Goal: Transaction & Acquisition: Download file/media

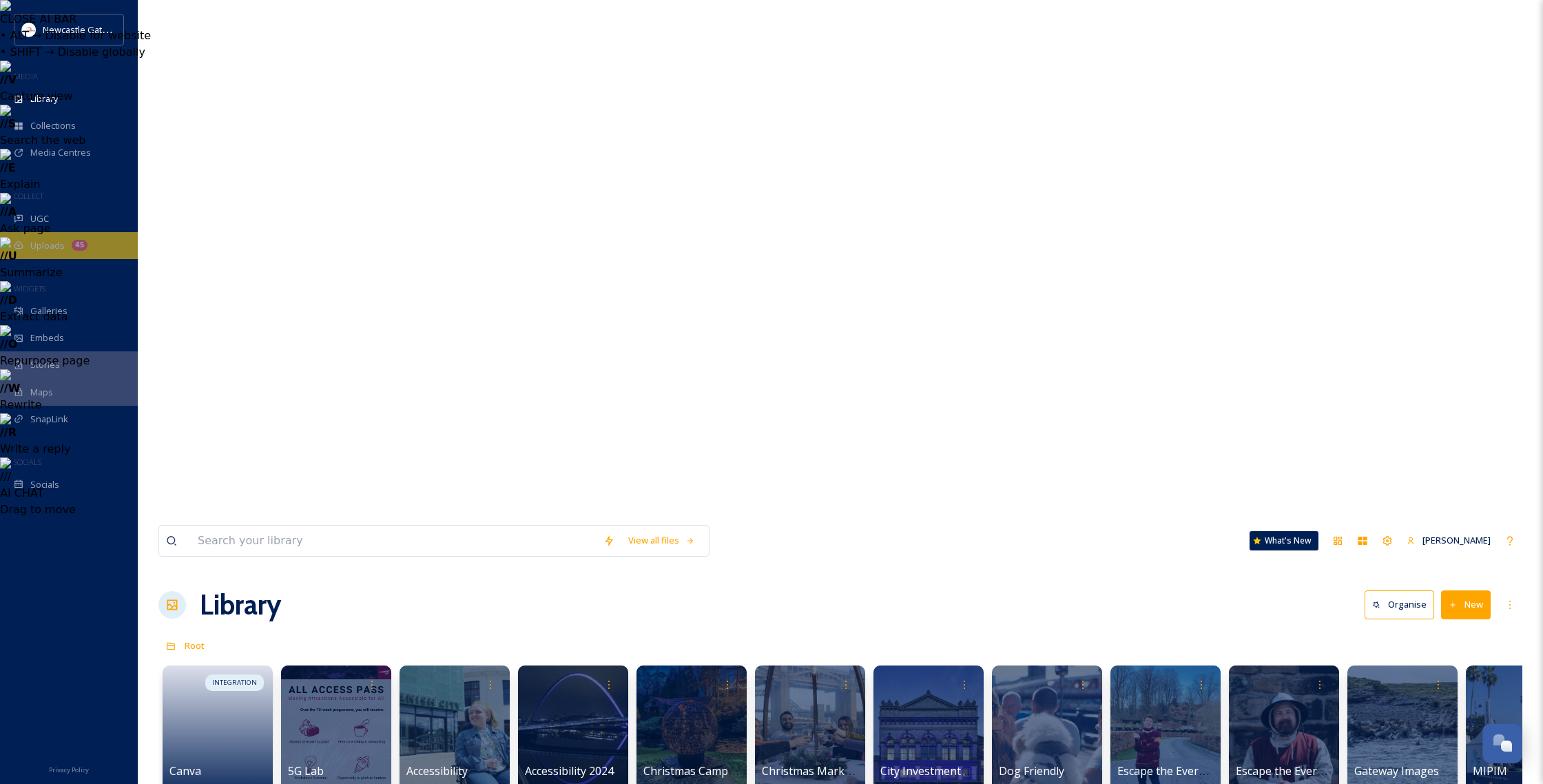
click at [86, 247] on div "45" at bounding box center [80, 245] width 16 height 11
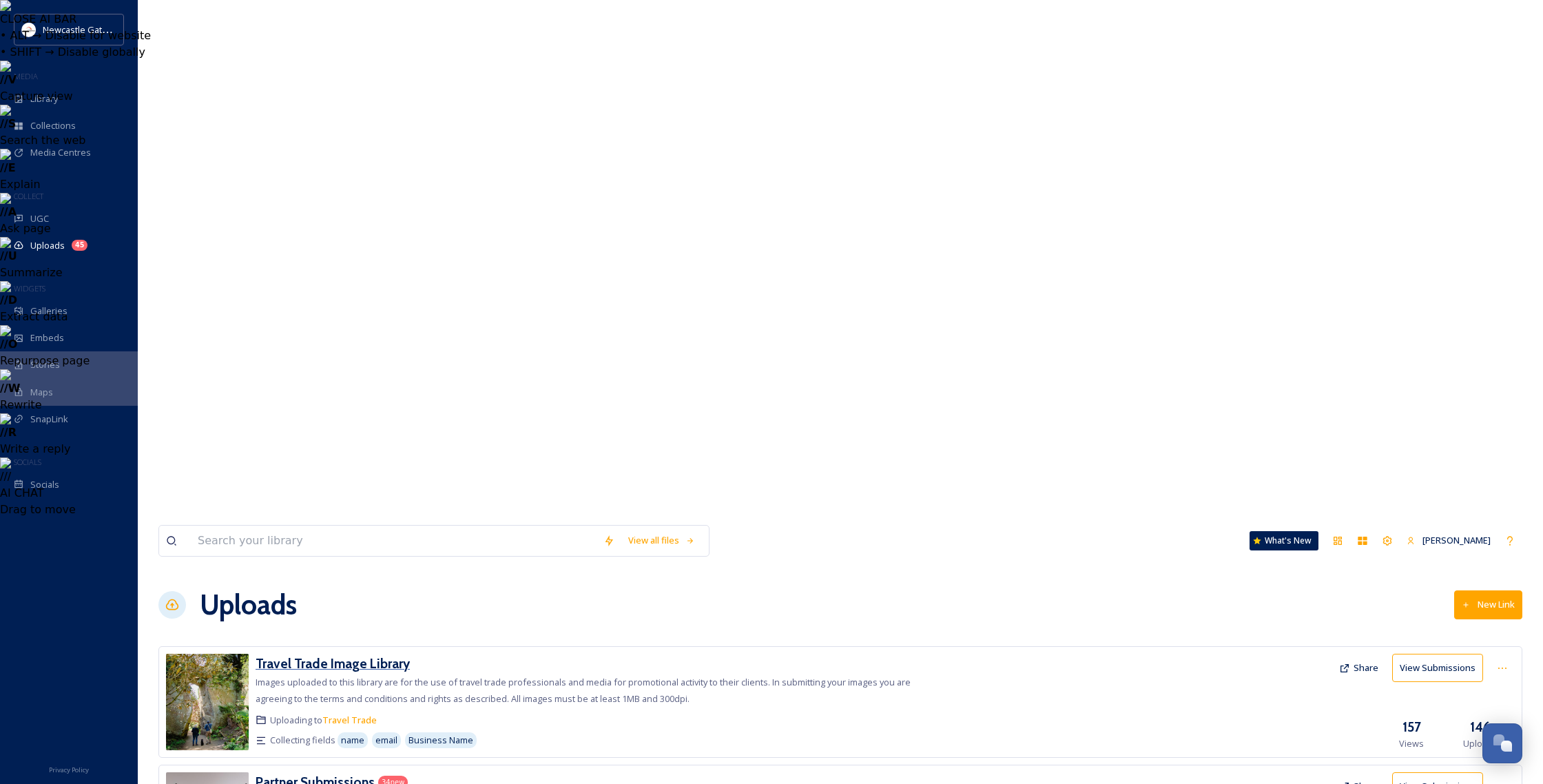
click at [321, 655] on h3 "Travel Trade Image Library" at bounding box center [333, 663] width 155 height 17
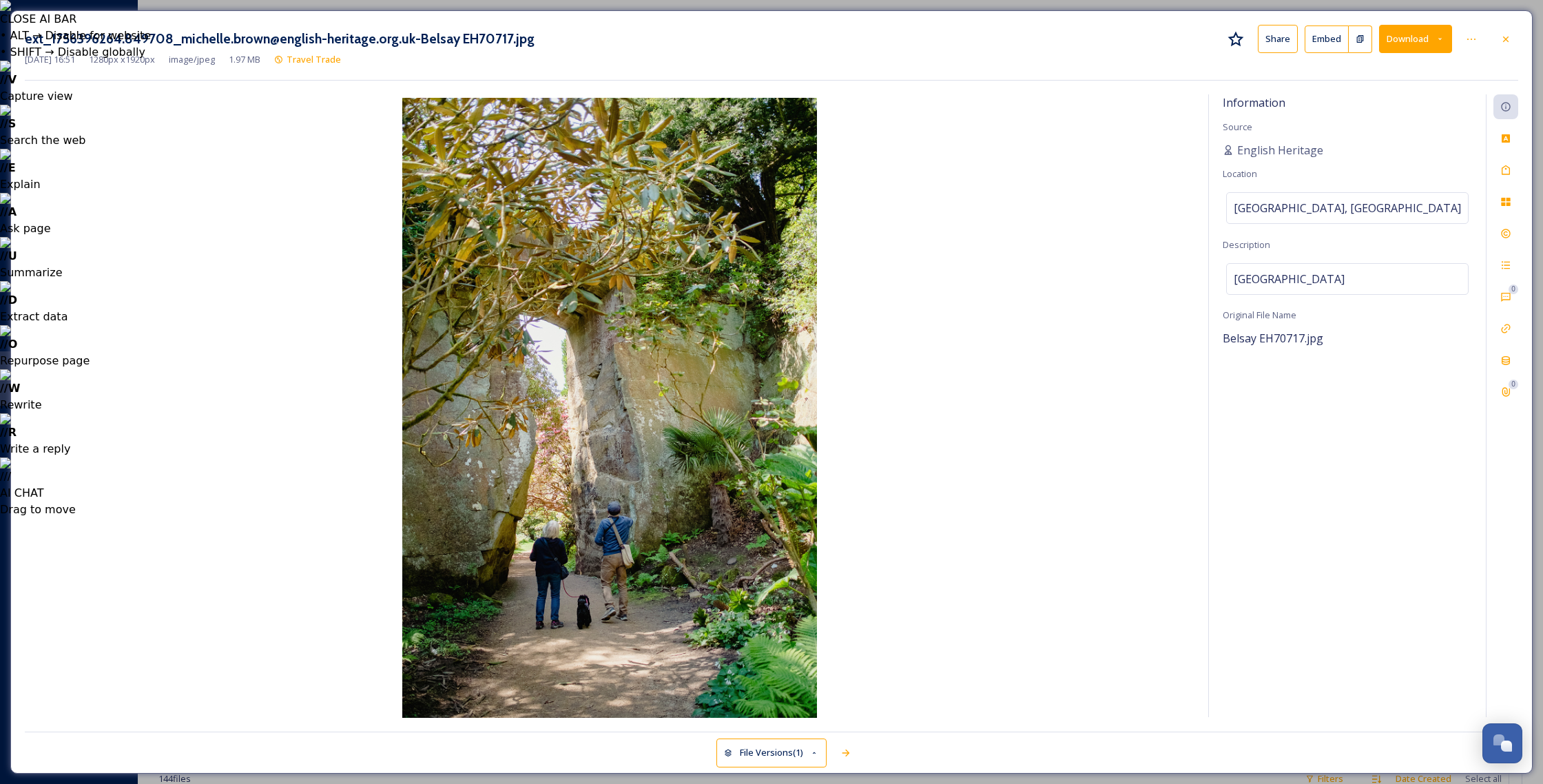
click at [1397, 40] on button "Download" at bounding box center [1416, 39] width 73 height 28
click at [1381, 98] on span "Download Medium (720 x 1080)" at bounding box center [1378, 98] width 127 height 13
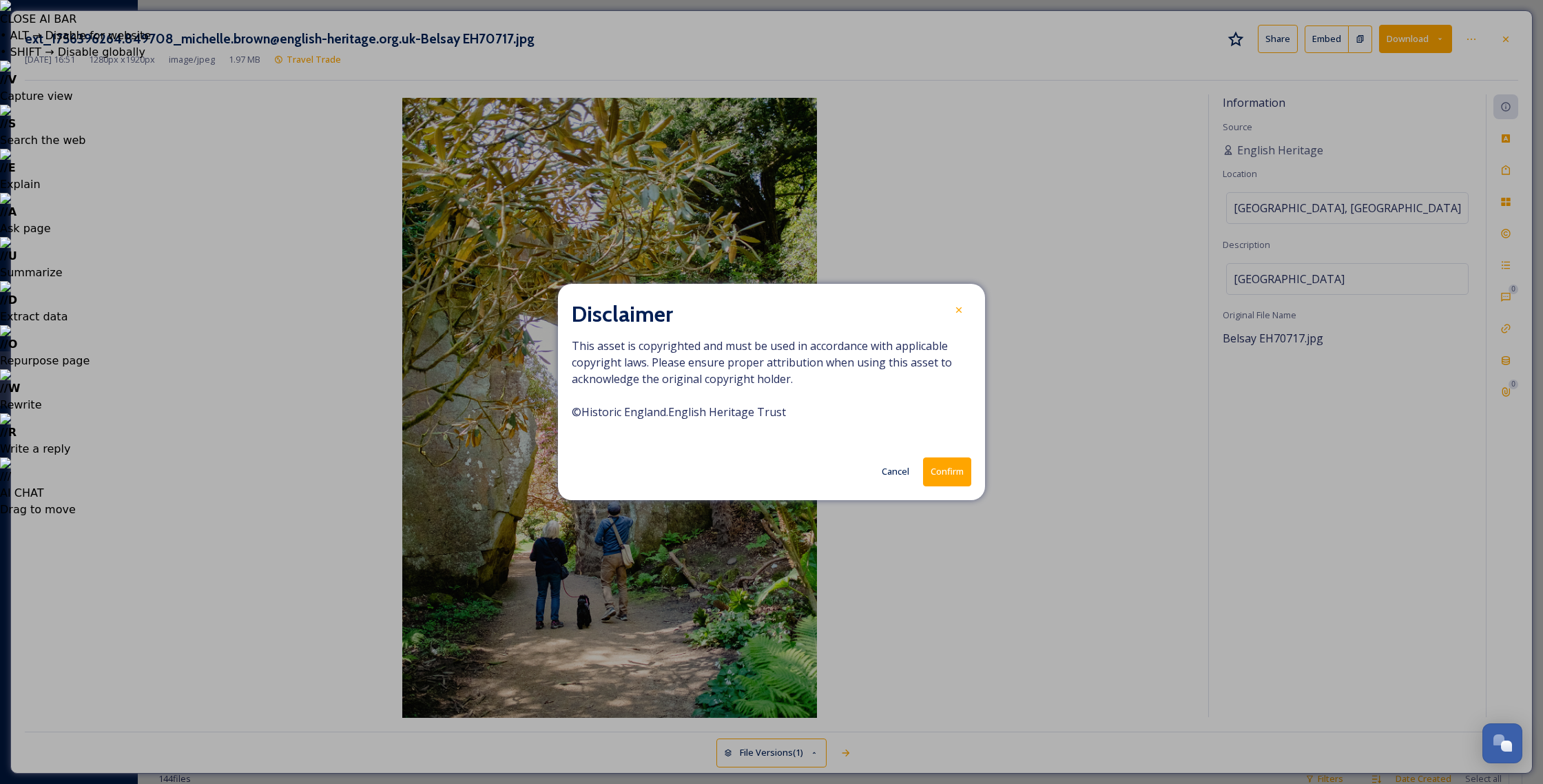
click at [959, 466] on button "Confirm" at bounding box center [946, 471] width 48 height 28
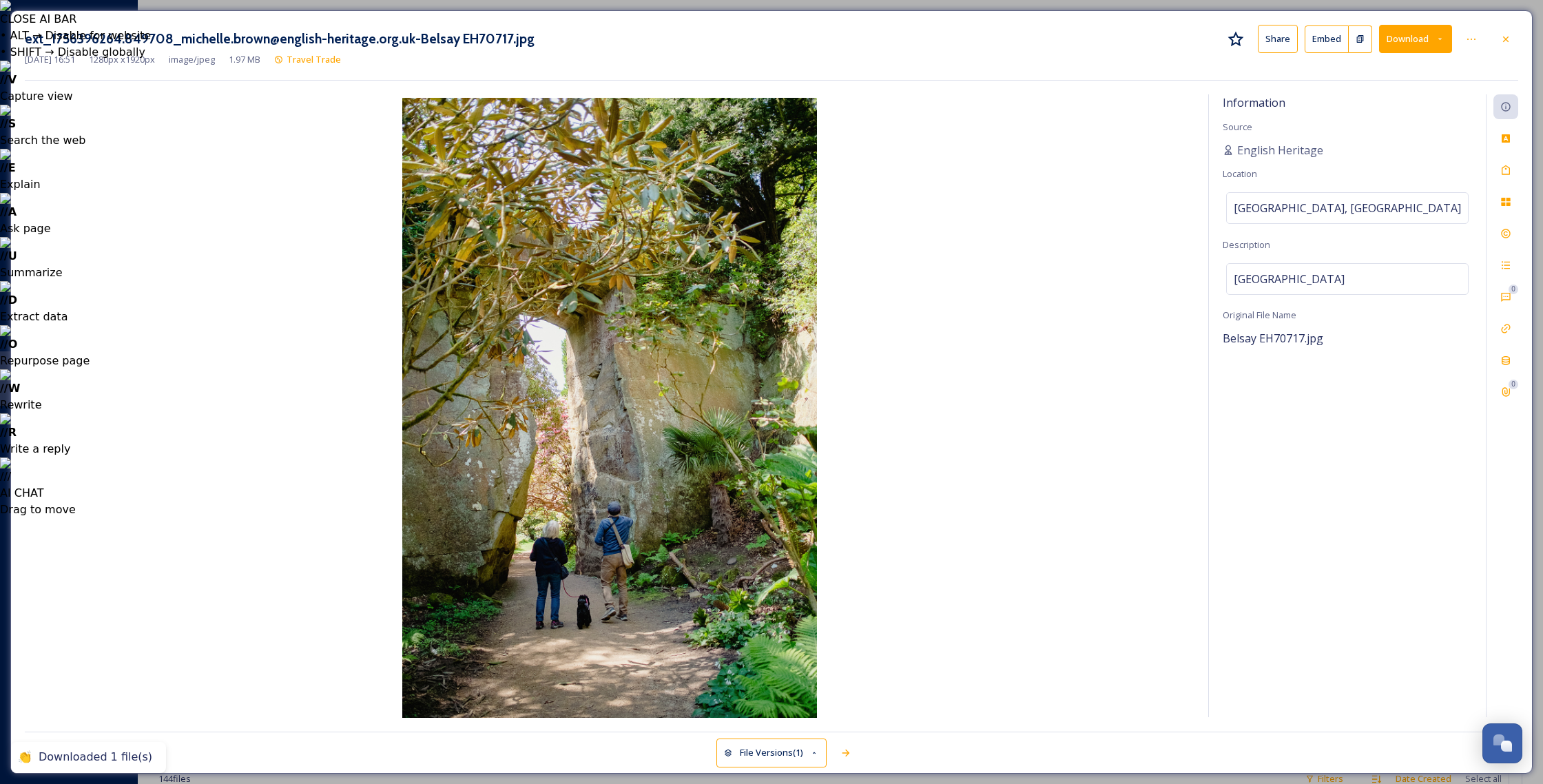
click at [1506, 37] on icon at bounding box center [1505, 39] width 11 height 11
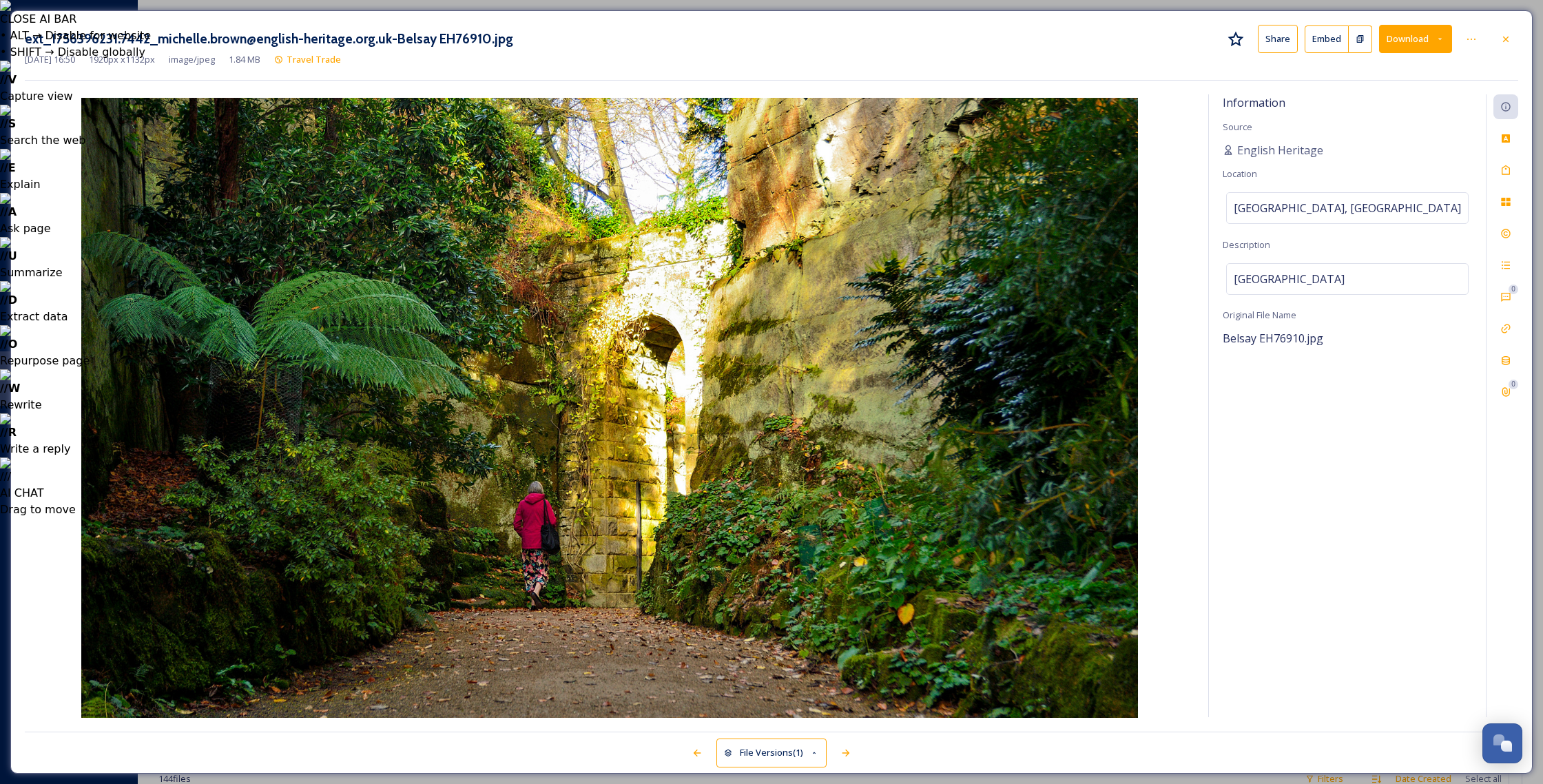
click at [1450, 40] on button "Download" at bounding box center [1416, 39] width 73 height 28
click at [1419, 99] on span "Download Medium (1080 x 637)" at bounding box center [1378, 98] width 127 height 13
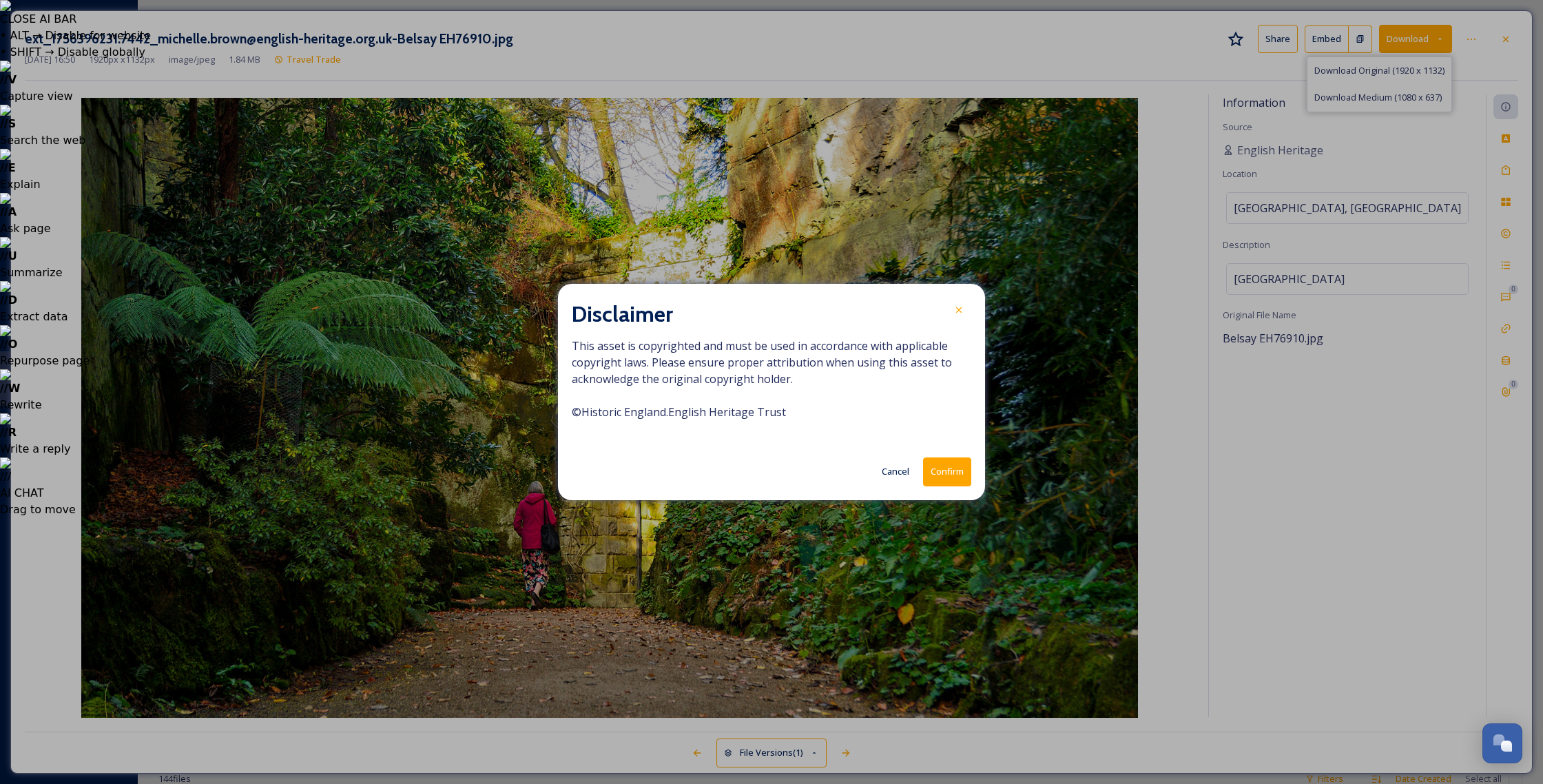
click at [957, 469] on button "Confirm" at bounding box center [946, 471] width 48 height 28
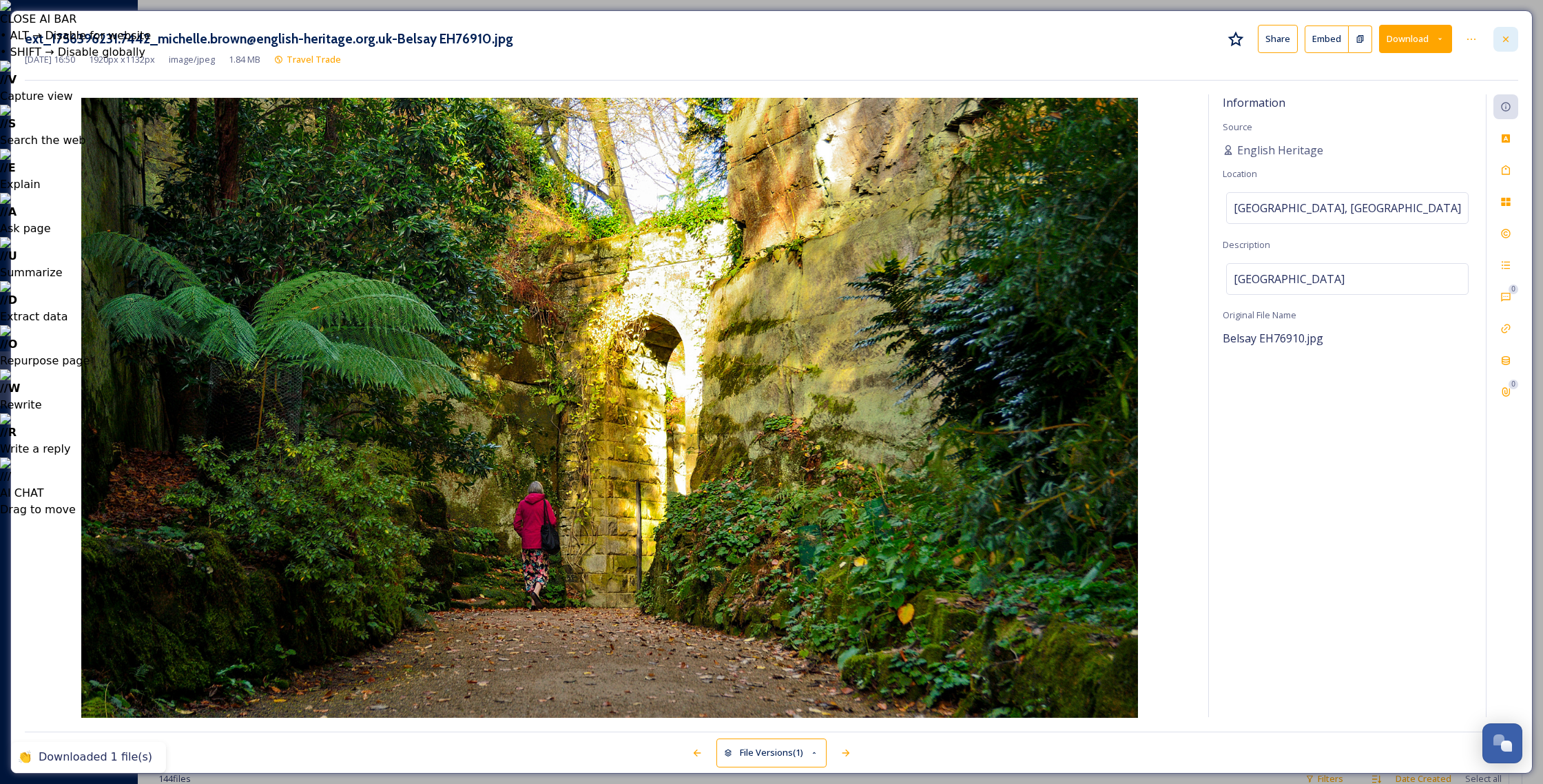
click at [1508, 38] on icon at bounding box center [1505, 39] width 11 height 11
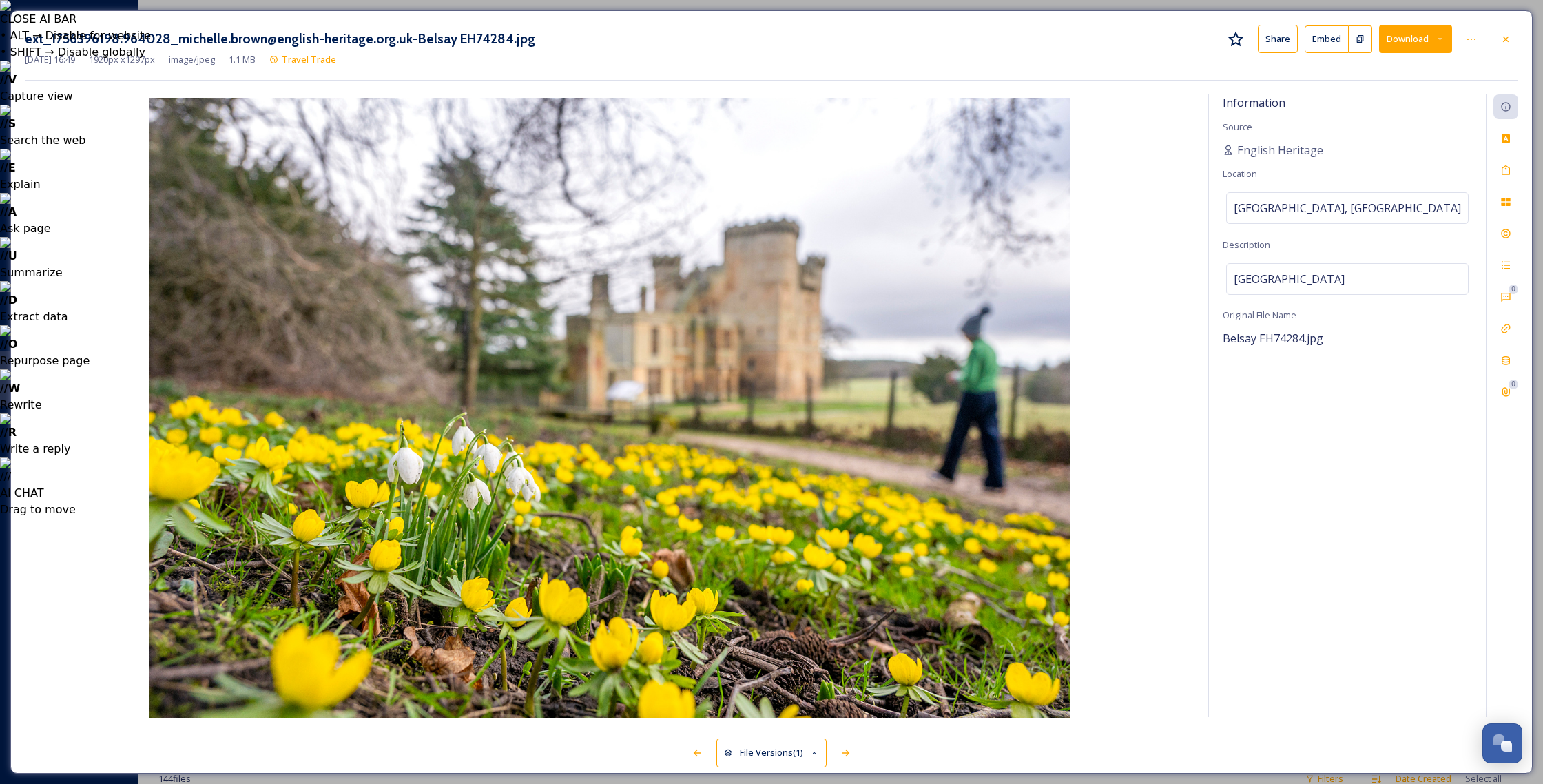
drag, startPoint x: 1441, startPoint y: 39, endPoint x: 1445, endPoint y: 51, distance: 12.6
click at [1441, 39] on icon at bounding box center [1440, 39] width 9 height 9
click at [1393, 100] on span "Download Medium (1080 x 730)" at bounding box center [1378, 98] width 127 height 13
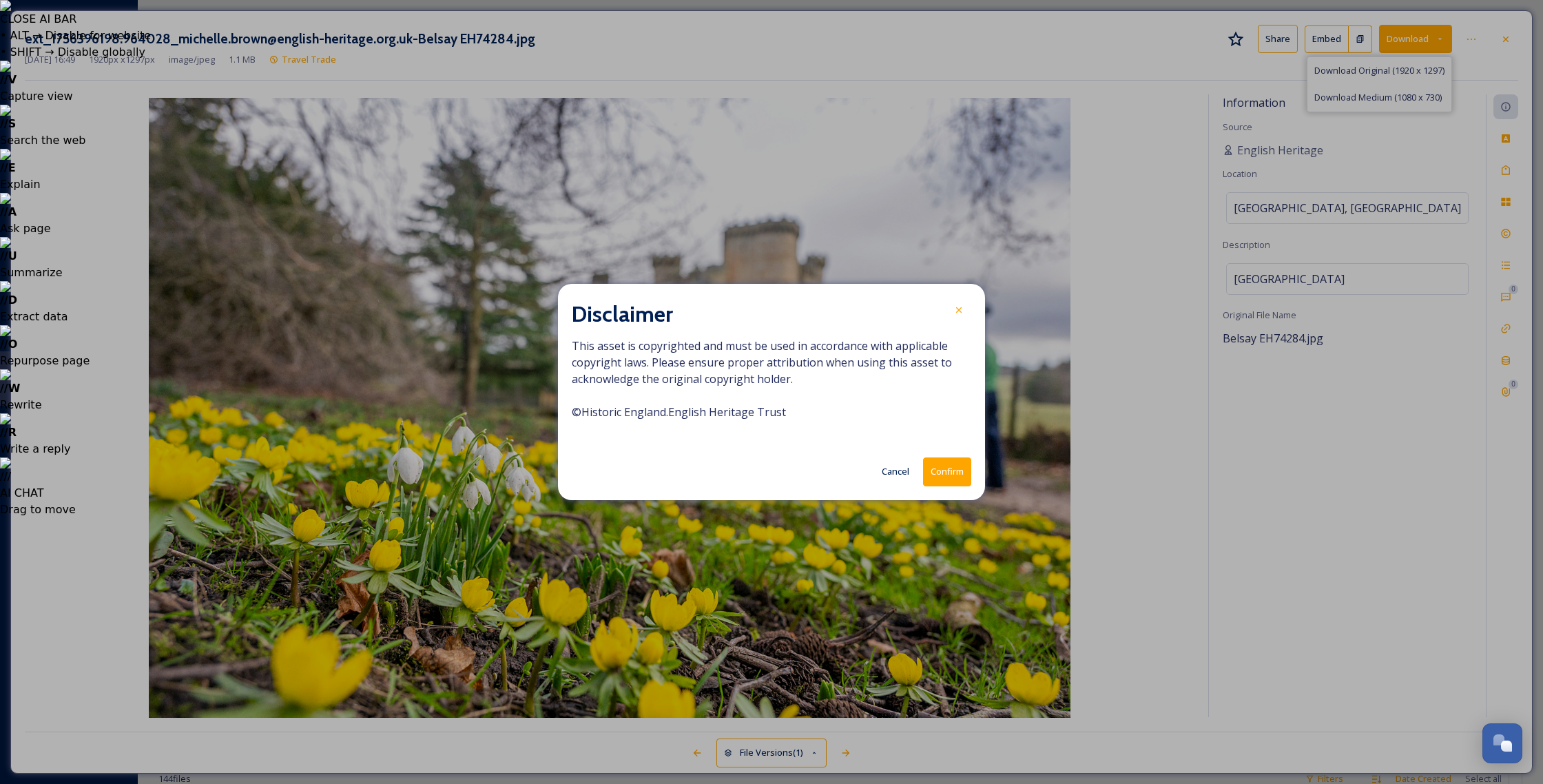
click at [957, 472] on button "Confirm" at bounding box center [946, 471] width 48 height 28
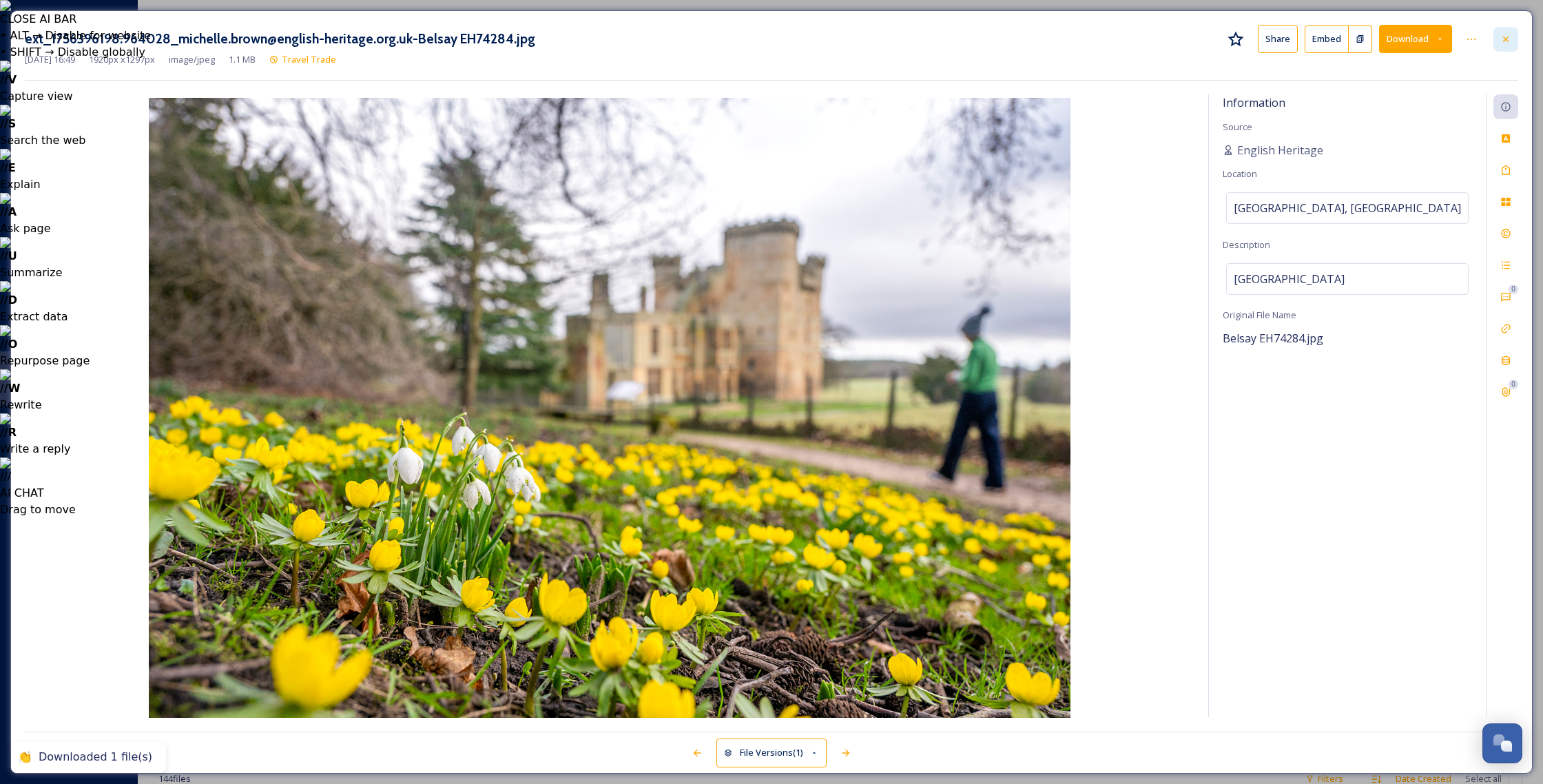
click at [1508, 40] on icon at bounding box center [1505, 39] width 11 height 11
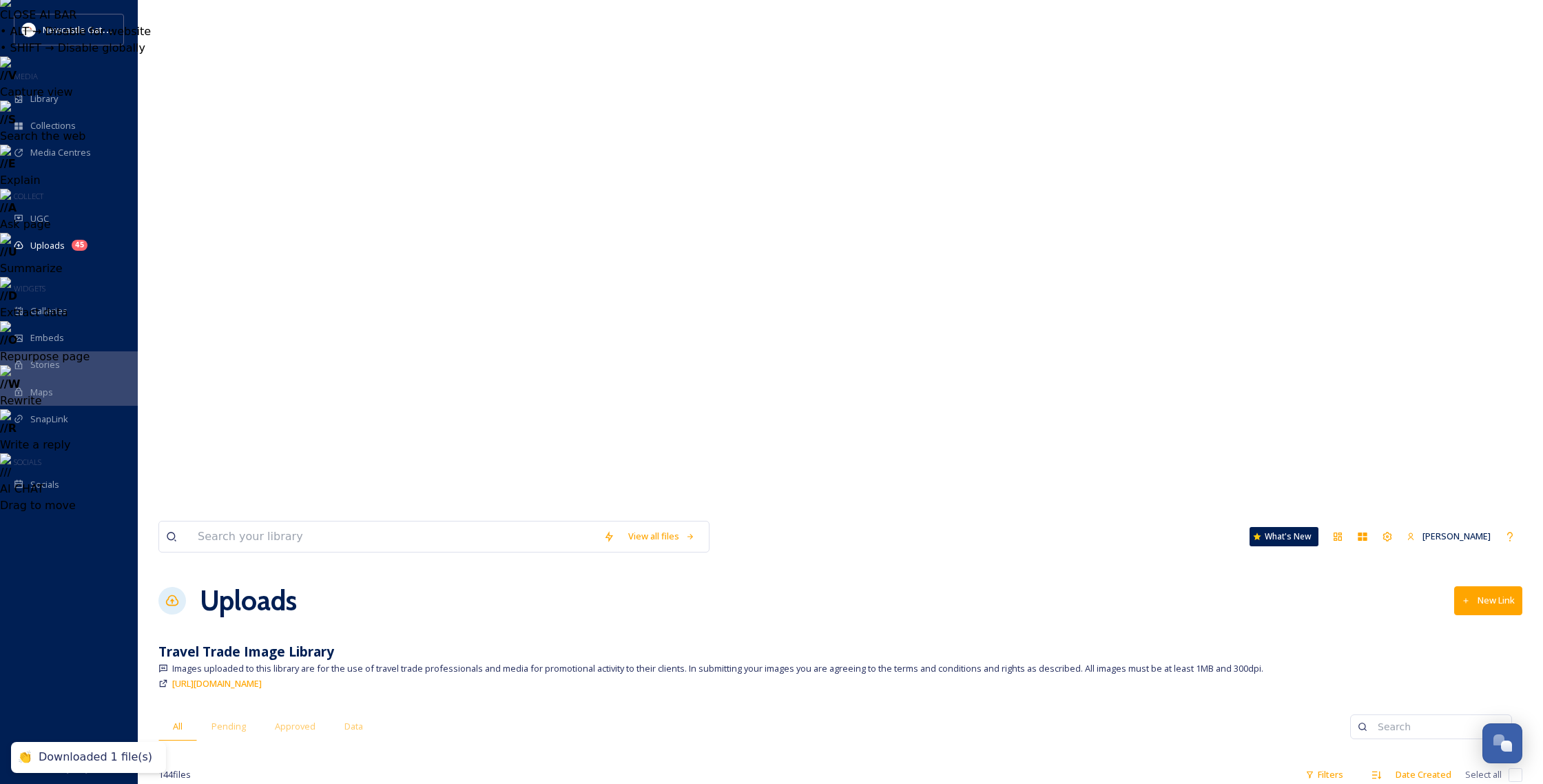
scroll to position [7, 0]
